Goal: Task Accomplishment & Management: Manage account settings

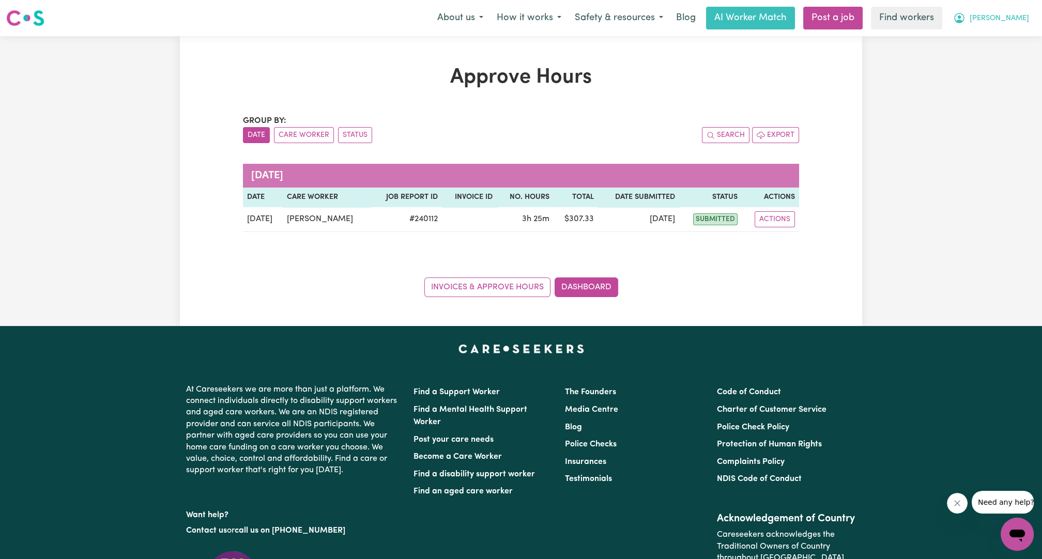
click at [964, 22] on icon "My Account" at bounding box center [959, 18] width 10 height 10
click at [985, 55] on link "Logout" at bounding box center [994, 60] width 82 height 20
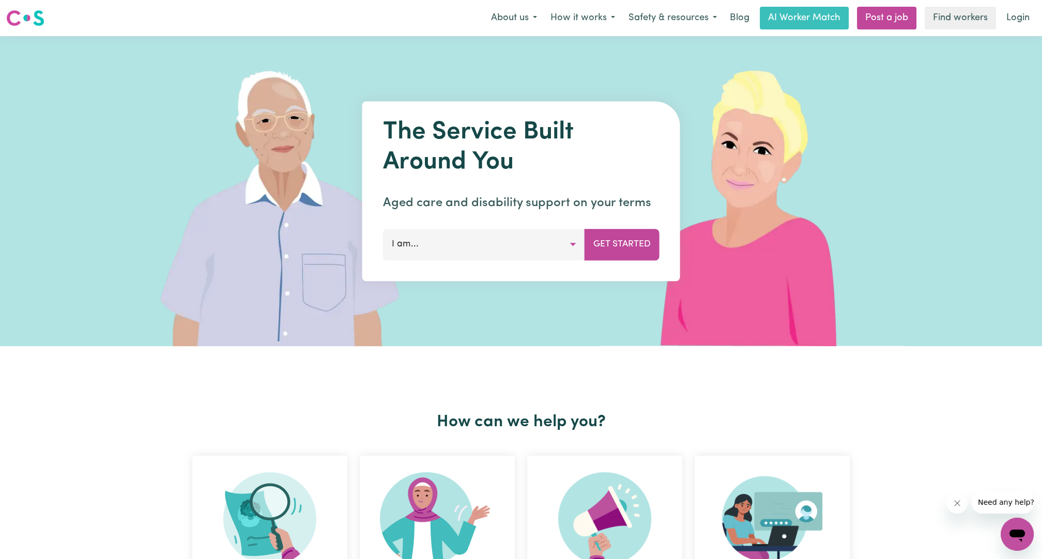
click at [1007, 22] on link "Login" at bounding box center [1018, 18] width 36 height 23
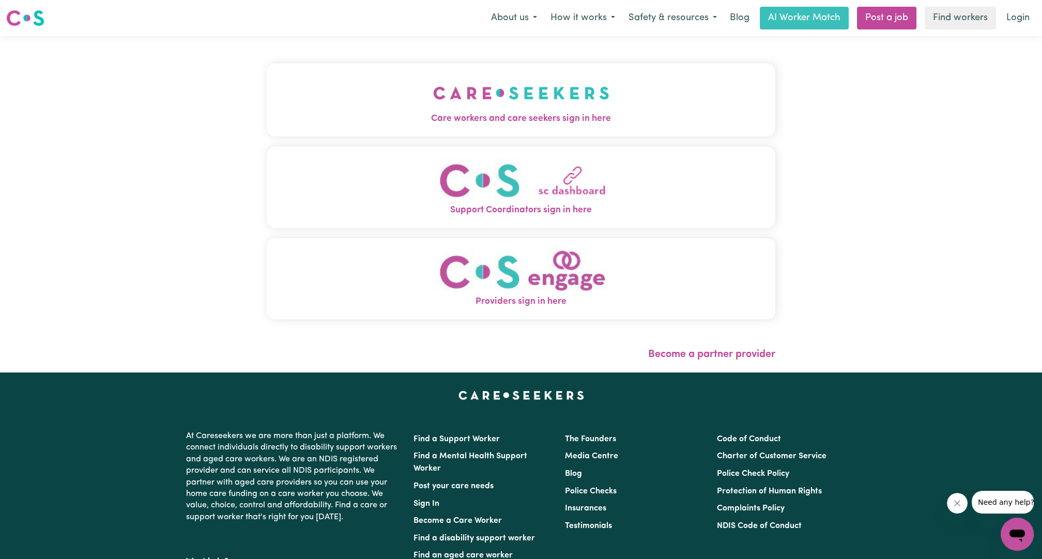
click at [506, 98] on img "Care workers and care seekers sign in here" at bounding box center [521, 93] width 176 height 38
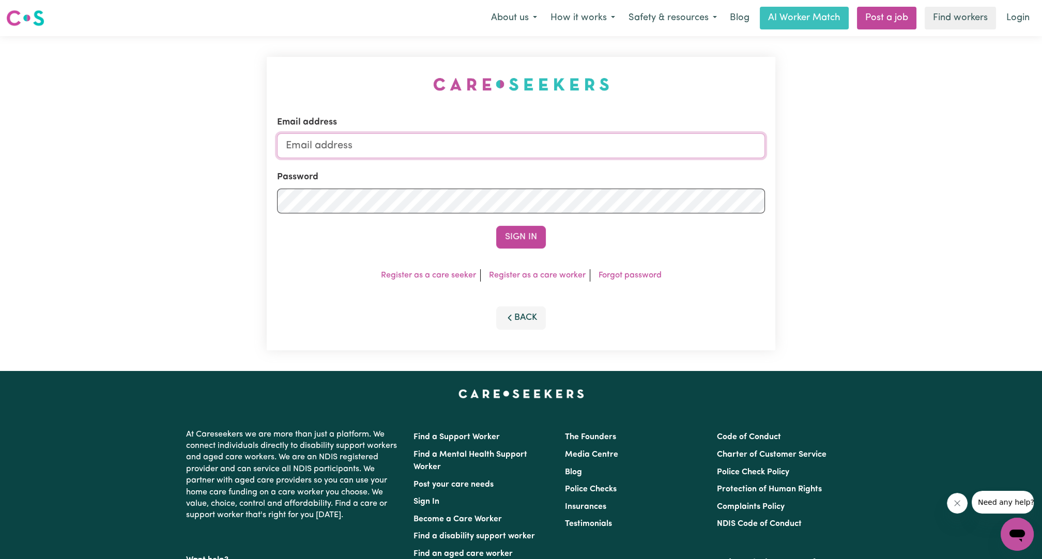
click at [489, 152] on input "Email address" at bounding box center [521, 145] width 488 height 25
drag, startPoint x: 336, startPoint y: 141, endPoint x: 613, endPoint y: 173, distance: 278.9
click at [613, 173] on form "Email address [EMAIL_ADDRESS][PERSON_NAME][DOMAIN_NAME] Password Sign In" at bounding box center [521, 182] width 488 height 133
type input "[EMAIL_ADDRESS][DOMAIN_NAME]"
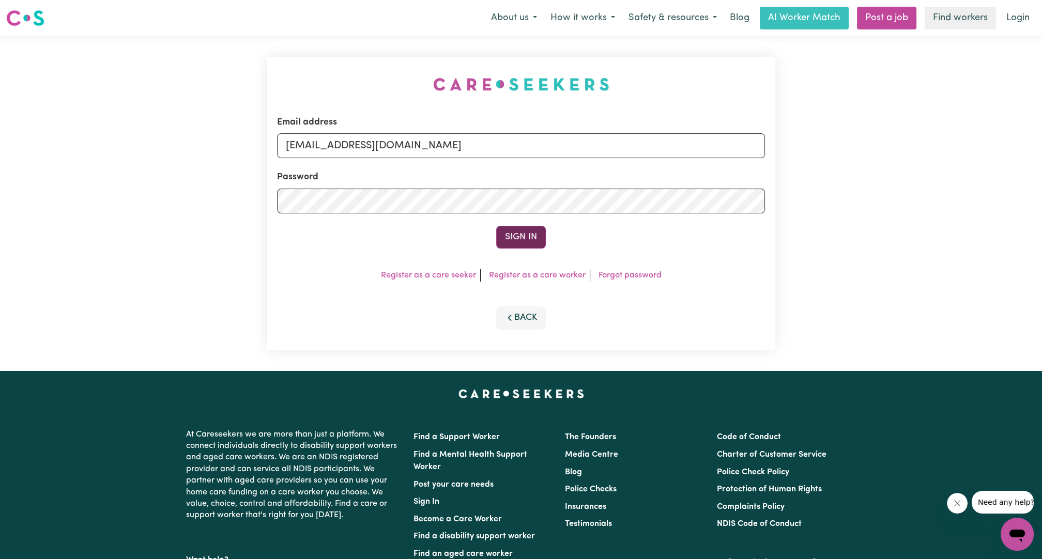
click at [524, 236] on button "Sign In" at bounding box center [521, 237] width 50 height 23
